Goal: Task Accomplishment & Management: Use online tool/utility

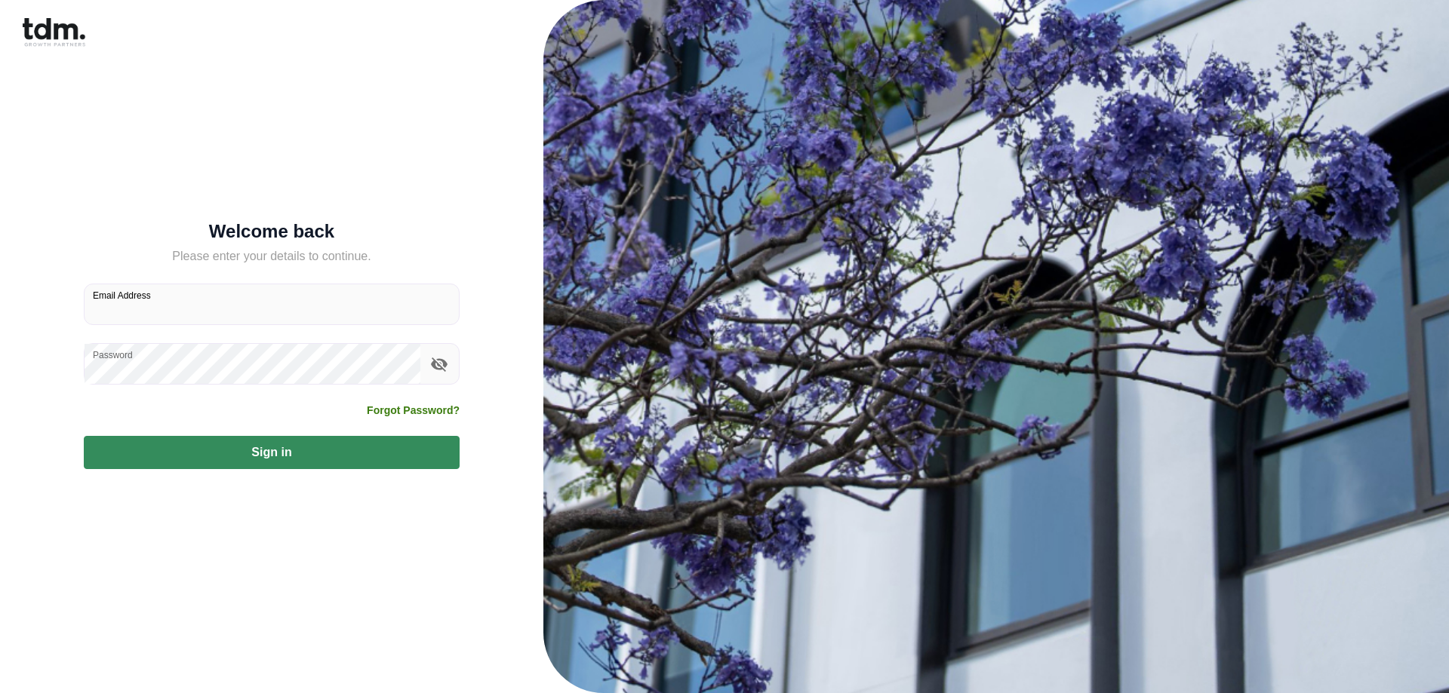
click at [128, 318] on input "Email Address" at bounding box center [272, 304] width 374 height 40
type input "**********"
click at [233, 455] on button "Sign in" at bounding box center [272, 452] width 376 height 33
